Goal: Task Accomplishment & Management: Manage account settings

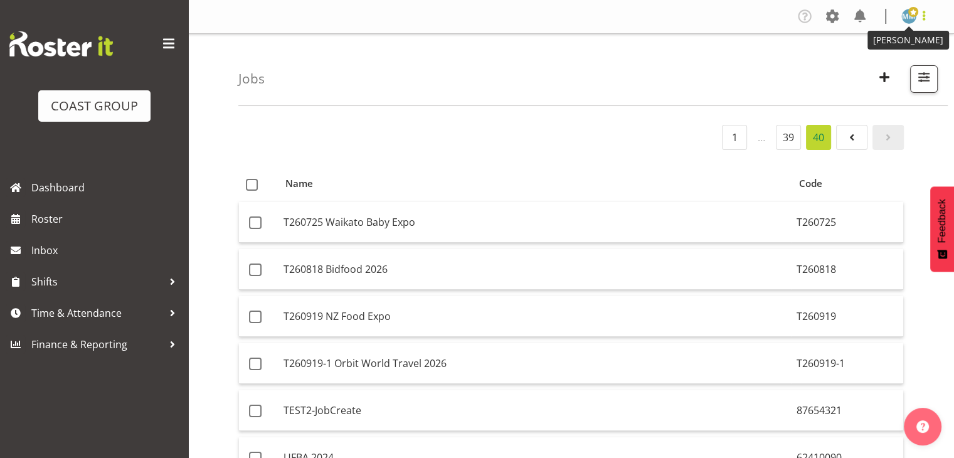
click at [917, 8] on span at bounding box center [913, 12] width 10 height 10
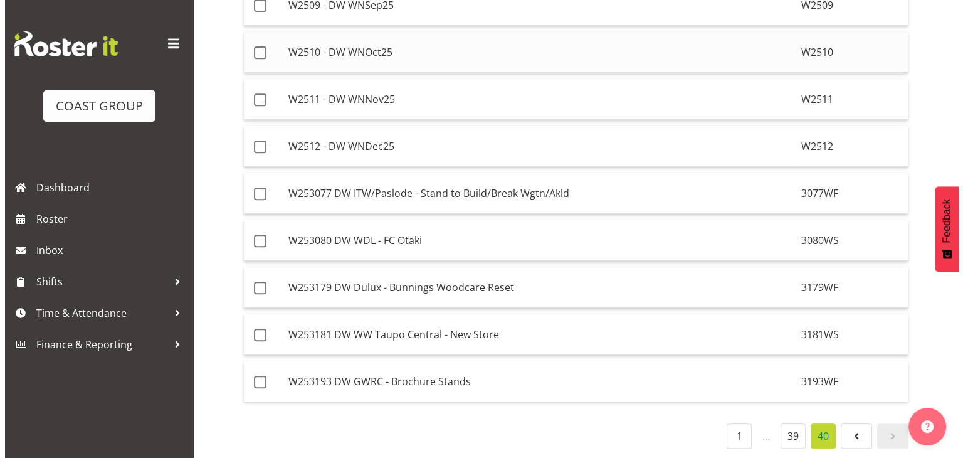
scroll to position [549, 0]
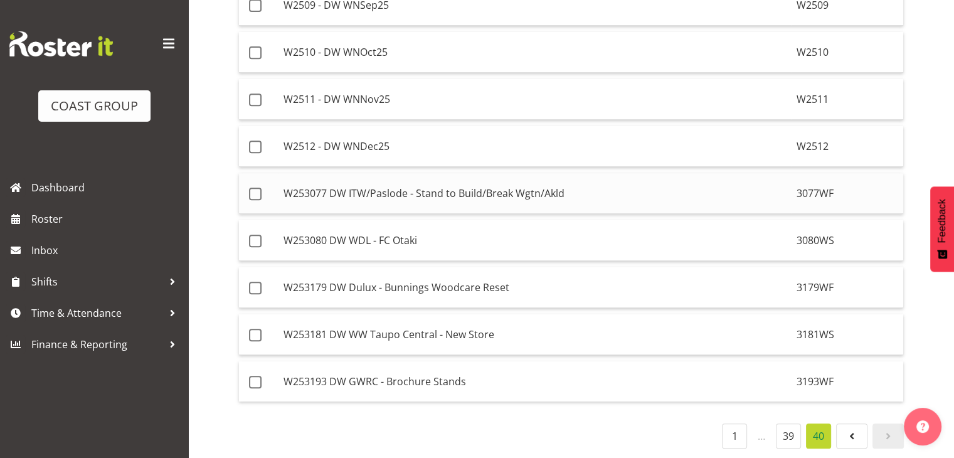
click at [517, 179] on td "W253077 DW ITW/Paslode - Stand to Build/Break Wgtn/Akld" at bounding box center [534, 193] width 513 height 41
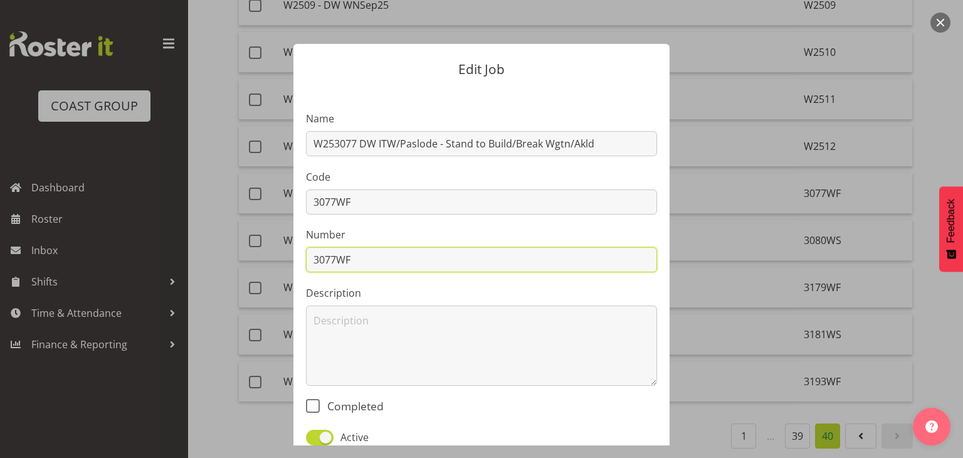
drag, startPoint x: 360, startPoint y: 267, endPoint x: 287, endPoint y: 258, distance: 74.0
click at [287, 258] on div "Edit Job Name W253077 DW ITW/Paslode - Stand to Build/Break Wgtn/Akld Code 3077…" at bounding box center [481, 229] width 401 height 433
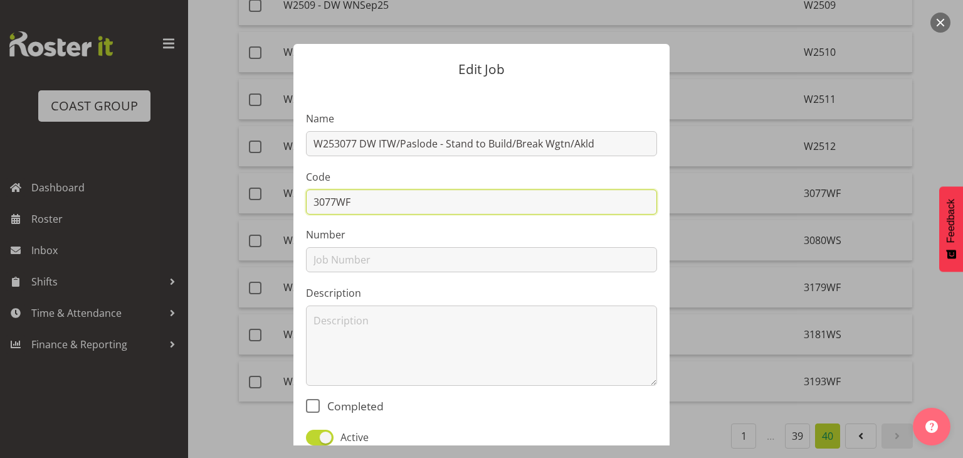
click at [333, 201] on input "3077WF" at bounding box center [481, 201] width 351 height 25
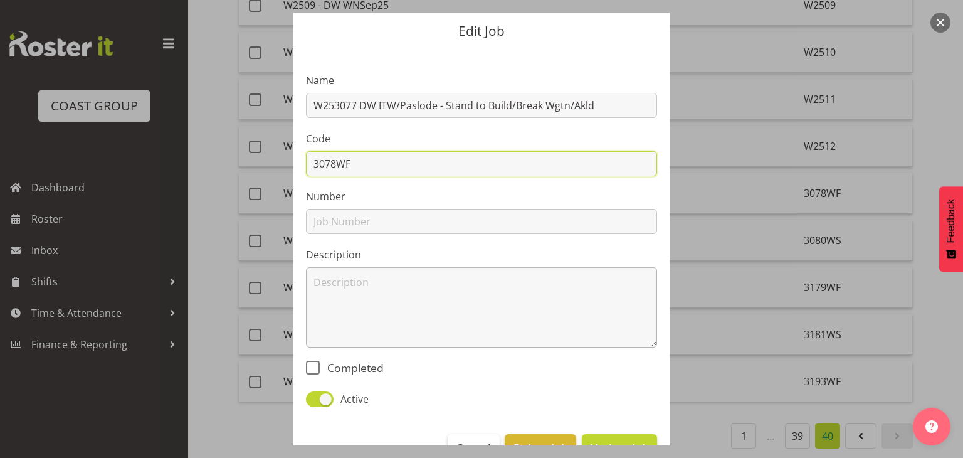
scroll to position [74, 0]
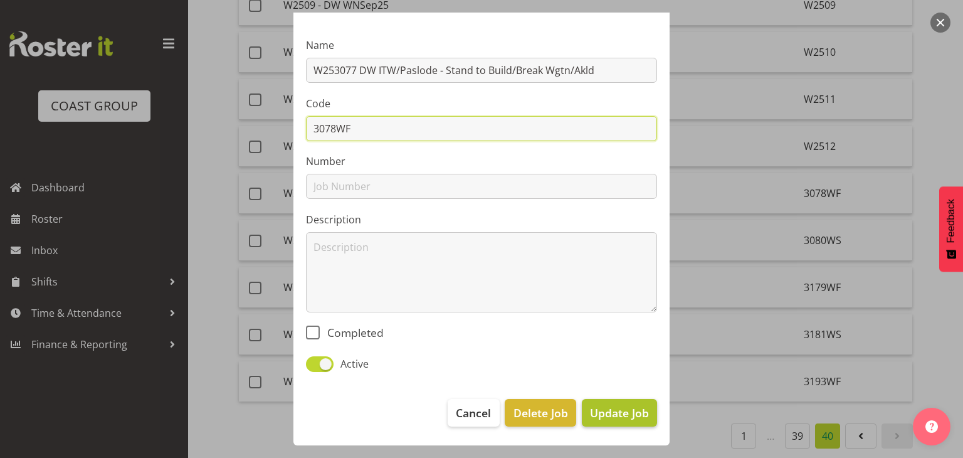
type input "3078WF"
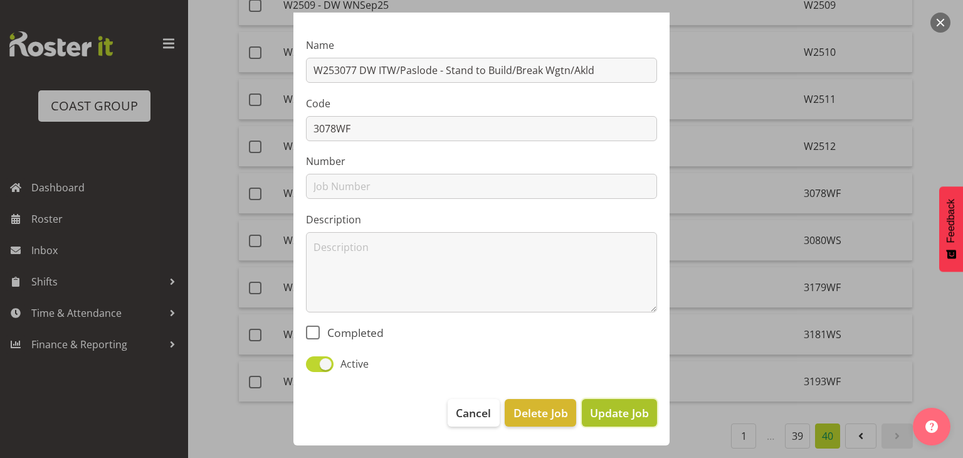
click at [619, 418] on span "Update Job" at bounding box center [619, 412] width 59 height 16
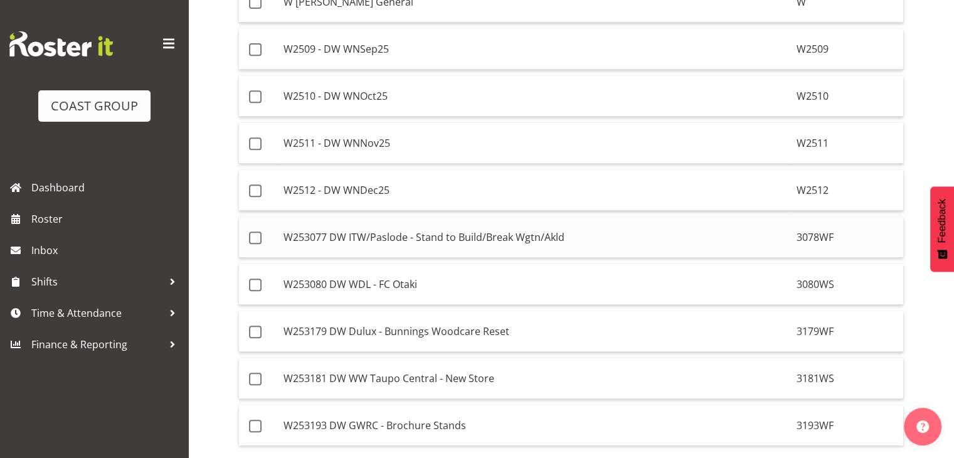
click at [418, 238] on td "W253077 DW ITW/Paslode - Stand to Build/Break Wgtn/Akld" at bounding box center [534, 237] width 513 height 41
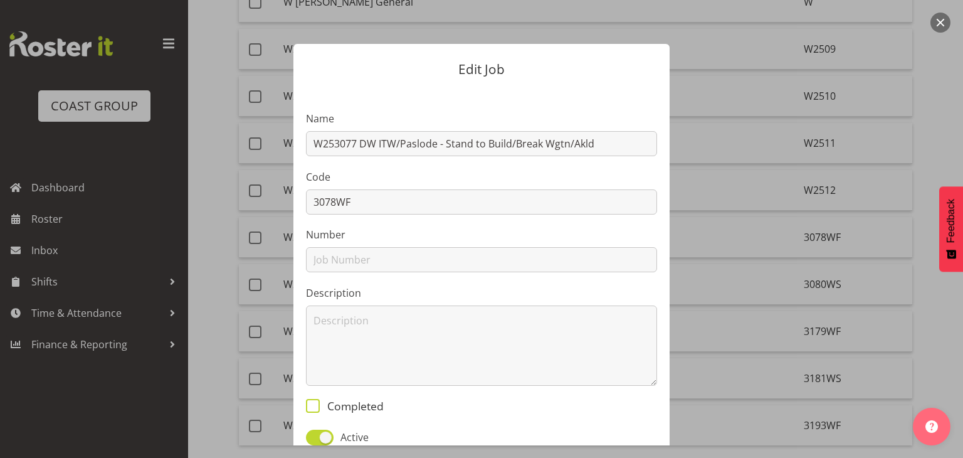
click at [320, 411] on span "Completed" at bounding box center [352, 406] width 64 height 14
click at [314, 409] on input "Completed" at bounding box center [310, 405] width 8 height 8
checkbox input "true"
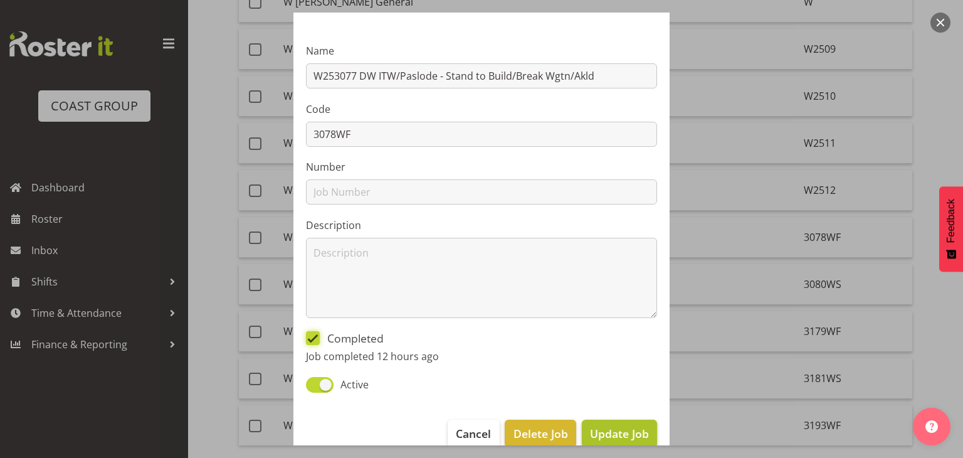
scroll to position [89, 0]
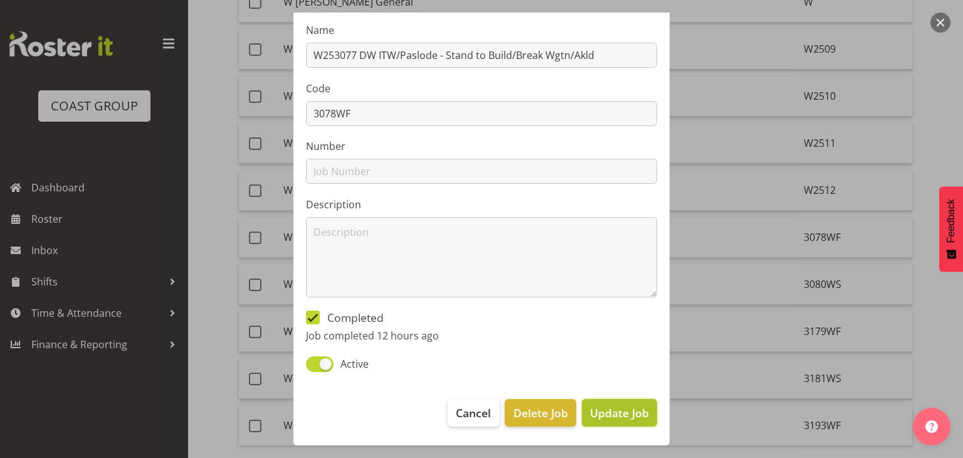
click at [608, 414] on span "Update Job" at bounding box center [619, 412] width 59 height 16
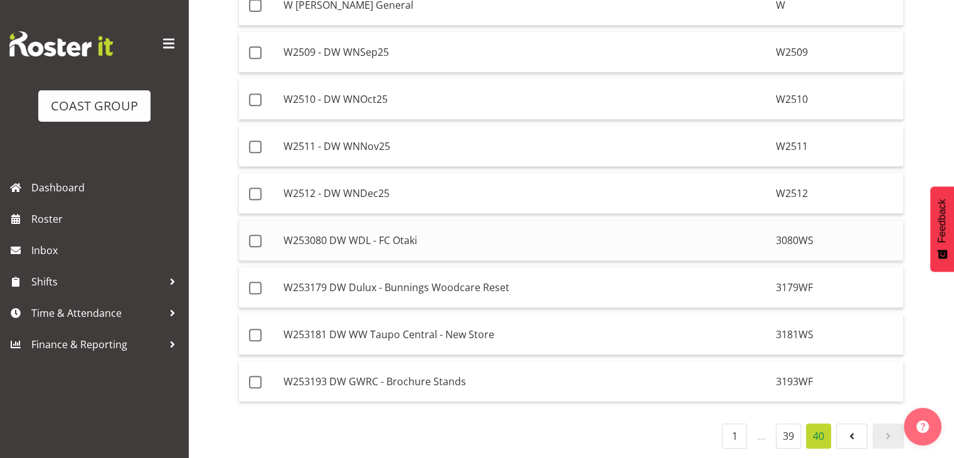
click at [529, 238] on td "W253080 DW WDL - FC Otaki" at bounding box center [524, 240] width 492 height 41
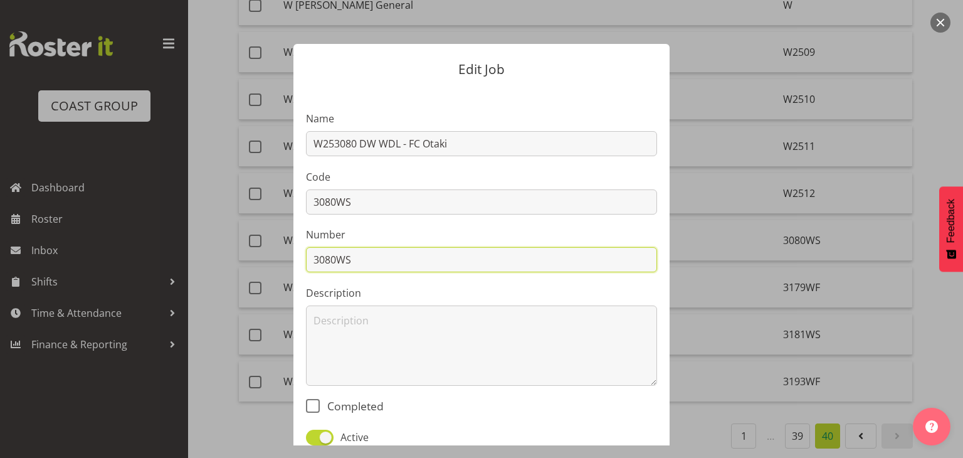
drag, startPoint x: 362, startPoint y: 262, endPoint x: 276, endPoint y: 251, distance: 86.6
click at [281, 251] on div "Edit Job Name W253080 DW WDL - FC Otaki Code 3080WS Number 3080WS Description C…" at bounding box center [481, 229] width 401 height 433
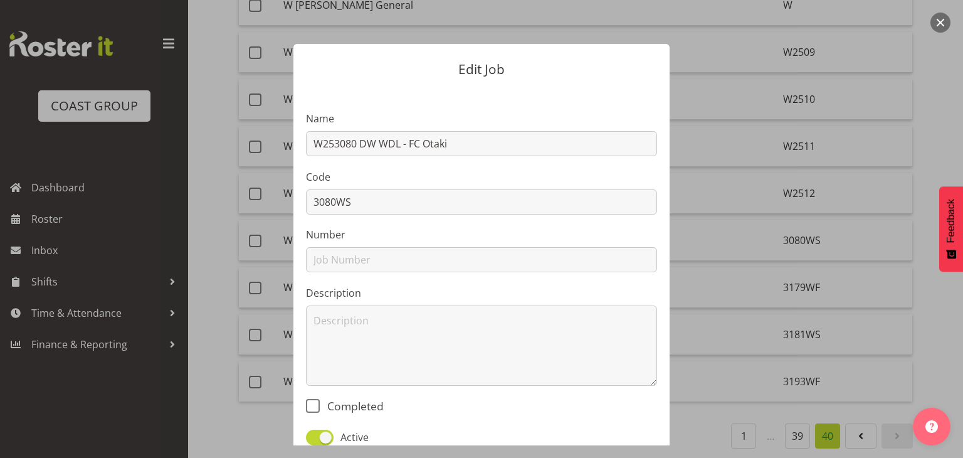
click at [935, 18] on button "button" at bounding box center [940, 23] width 20 height 20
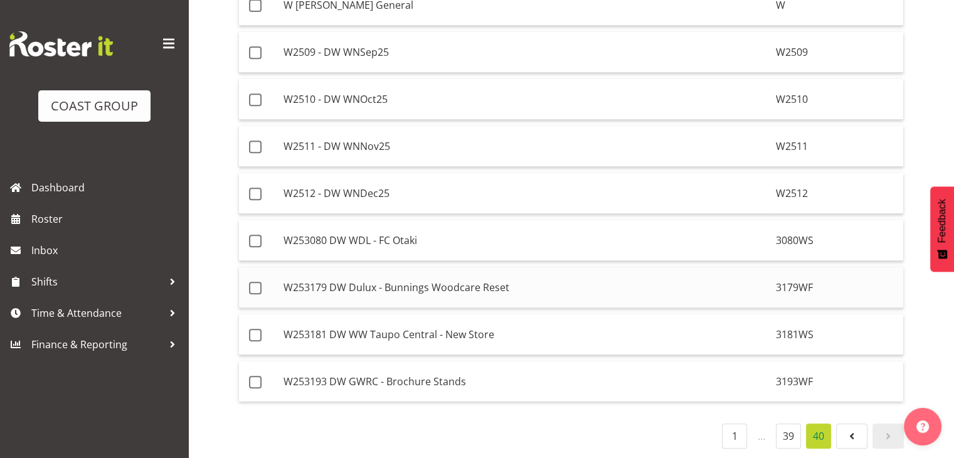
click at [342, 277] on td "W253179 DW Dulux - Bunnings Woodcare Reset" at bounding box center [524, 287] width 492 height 41
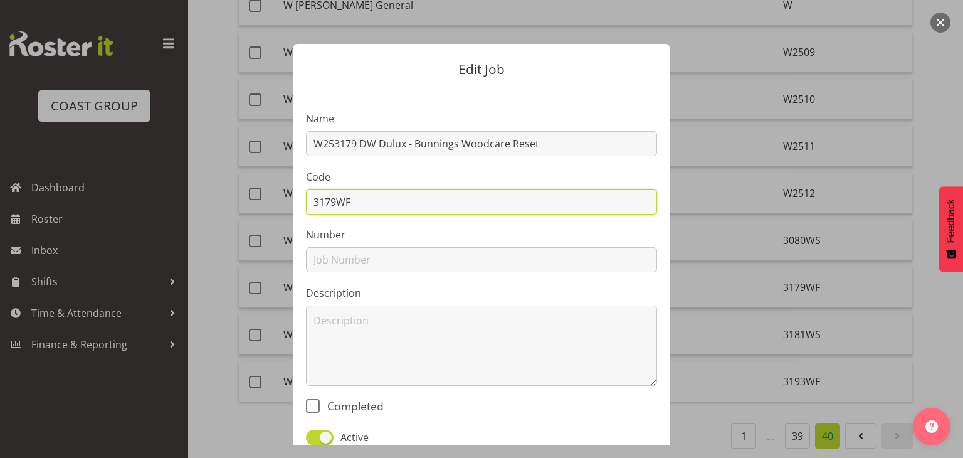
drag, startPoint x: 368, startPoint y: 204, endPoint x: 311, endPoint y: 204, distance: 57.1
click at [311, 204] on input "3179WF" at bounding box center [481, 201] width 351 height 25
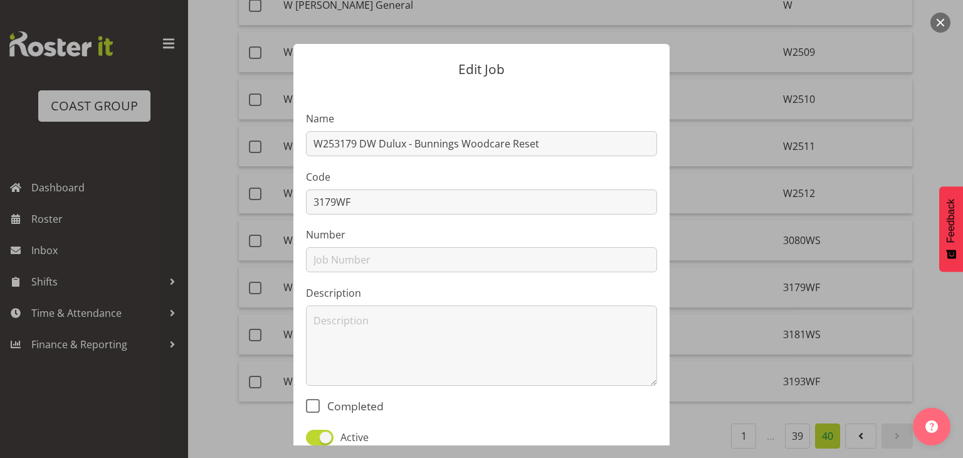
click at [934, 19] on button "button" at bounding box center [940, 23] width 20 height 20
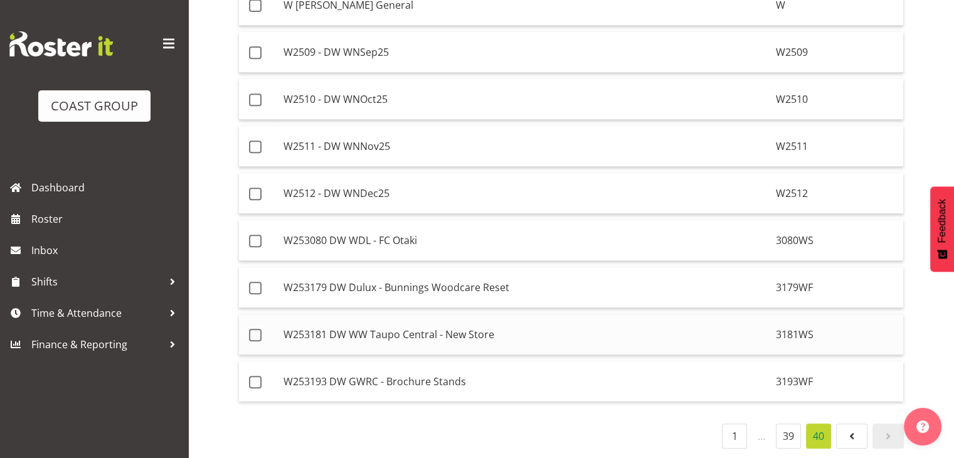
click at [389, 328] on td "W253181 DW WW Taupo Central - New Store" at bounding box center [524, 334] width 492 height 41
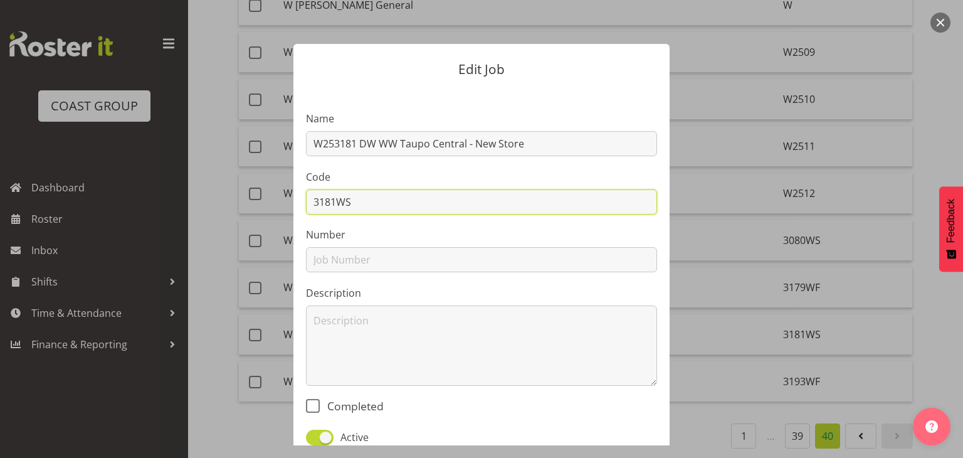
drag, startPoint x: 351, startPoint y: 205, endPoint x: 293, endPoint y: 204, distance: 57.7
click at [293, 204] on section "Name W253181 DW WW Taupo Central - New Store Code 3181WS Number Description Com…" at bounding box center [481, 273] width 376 height 371
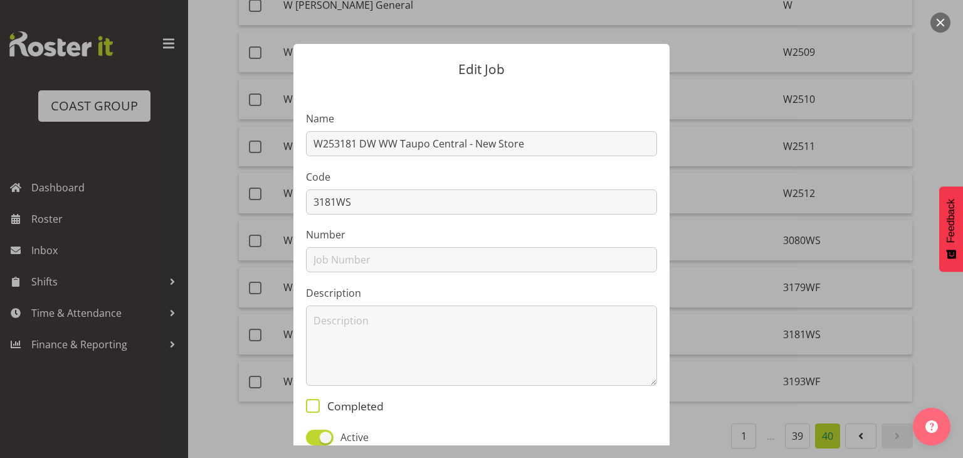
drag, startPoint x: 311, startPoint y: 406, endPoint x: 374, endPoint y: 401, distance: 63.6
click at [313, 406] on span at bounding box center [313, 406] width 14 height 14
click at [313, 406] on input "Completed" at bounding box center [310, 405] width 8 height 8
checkbox input "true"
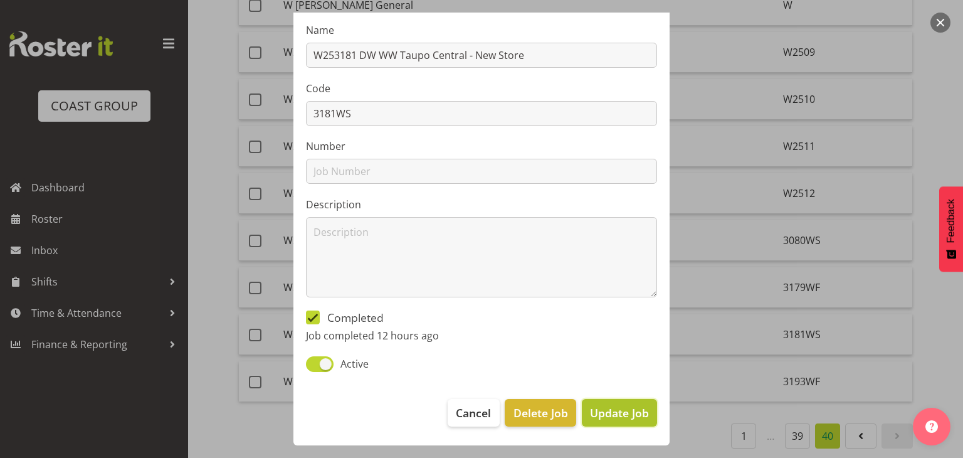
click at [611, 411] on span "Update Job" at bounding box center [619, 412] width 59 height 16
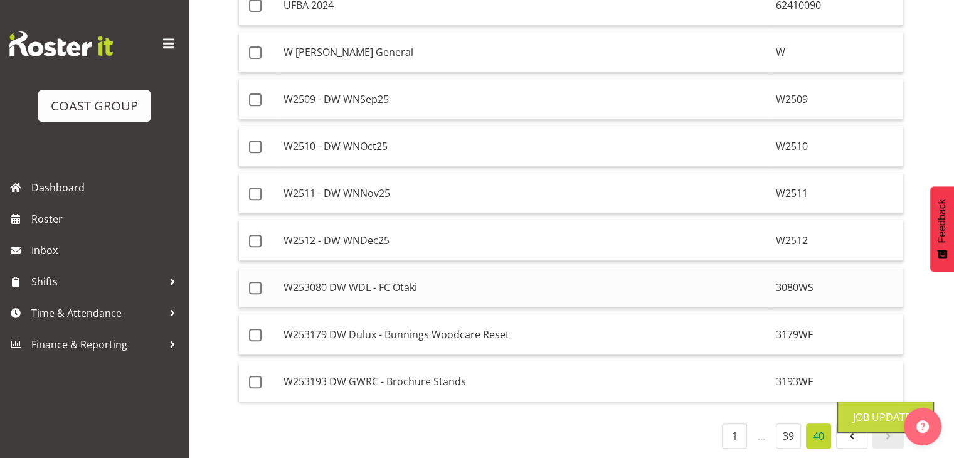
scroll to position [502, 0]
click at [457, 371] on td "W253193 DW GWRC - Brochure Stands" at bounding box center [524, 381] width 492 height 40
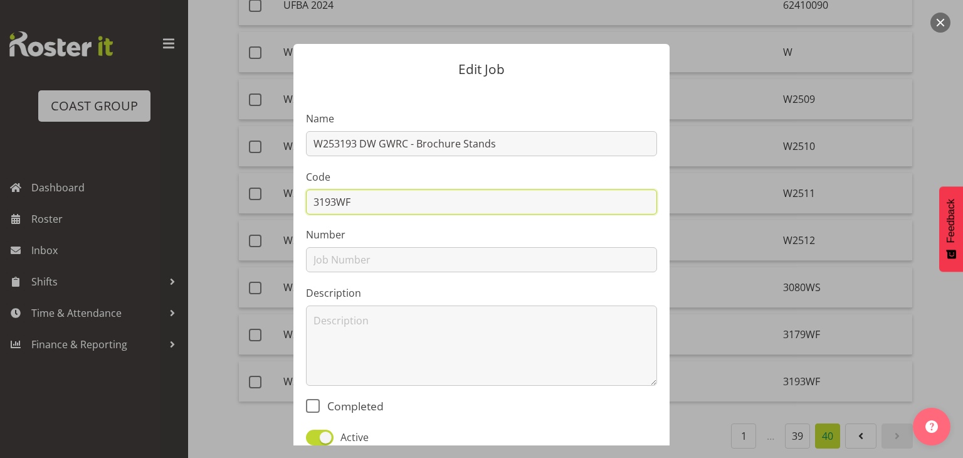
drag, startPoint x: 364, startPoint y: 206, endPoint x: 302, endPoint y: 201, distance: 62.9
click at [306, 201] on input "3193WF" at bounding box center [481, 201] width 351 height 25
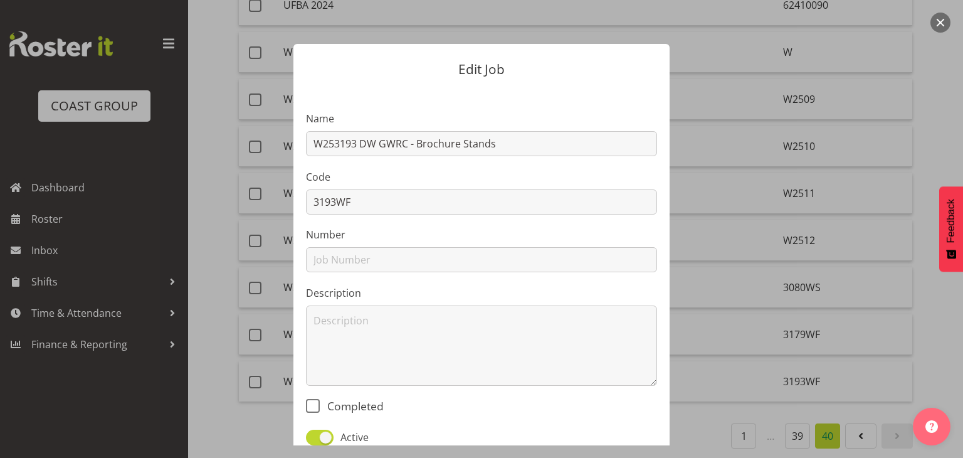
click at [940, 18] on button "button" at bounding box center [940, 23] width 20 height 20
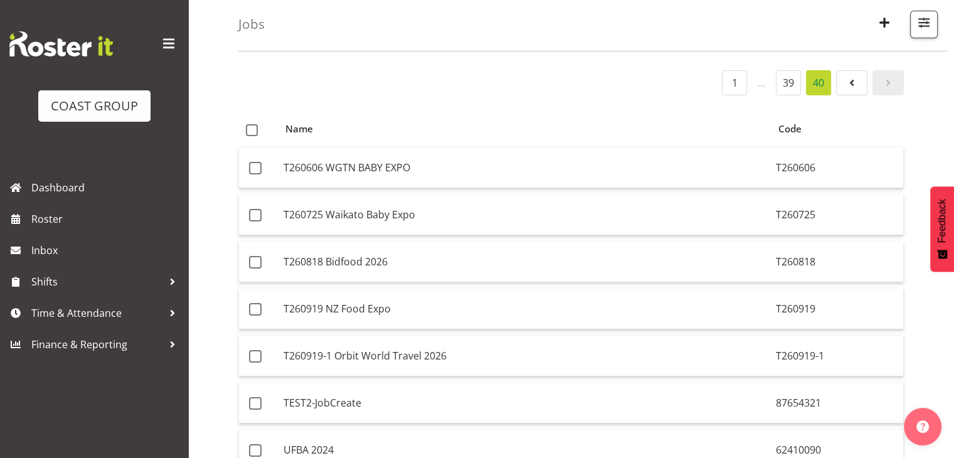
scroll to position [0, 0]
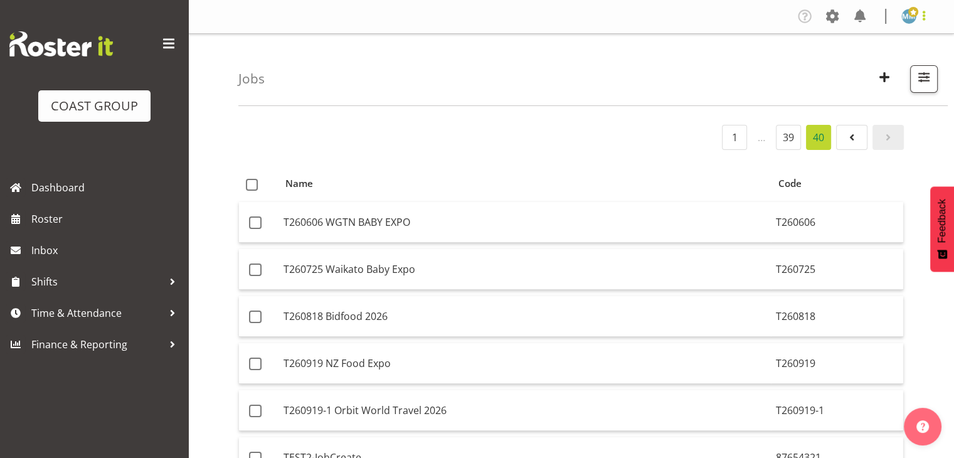
click at [917, 14] on span at bounding box center [923, 15] width 15 height 15
click at [847, 68] on link "Log Out" at bounding box center [871, 66] width 120 height 23
